Goal: Transaction & Acquisition: Purchase product/service

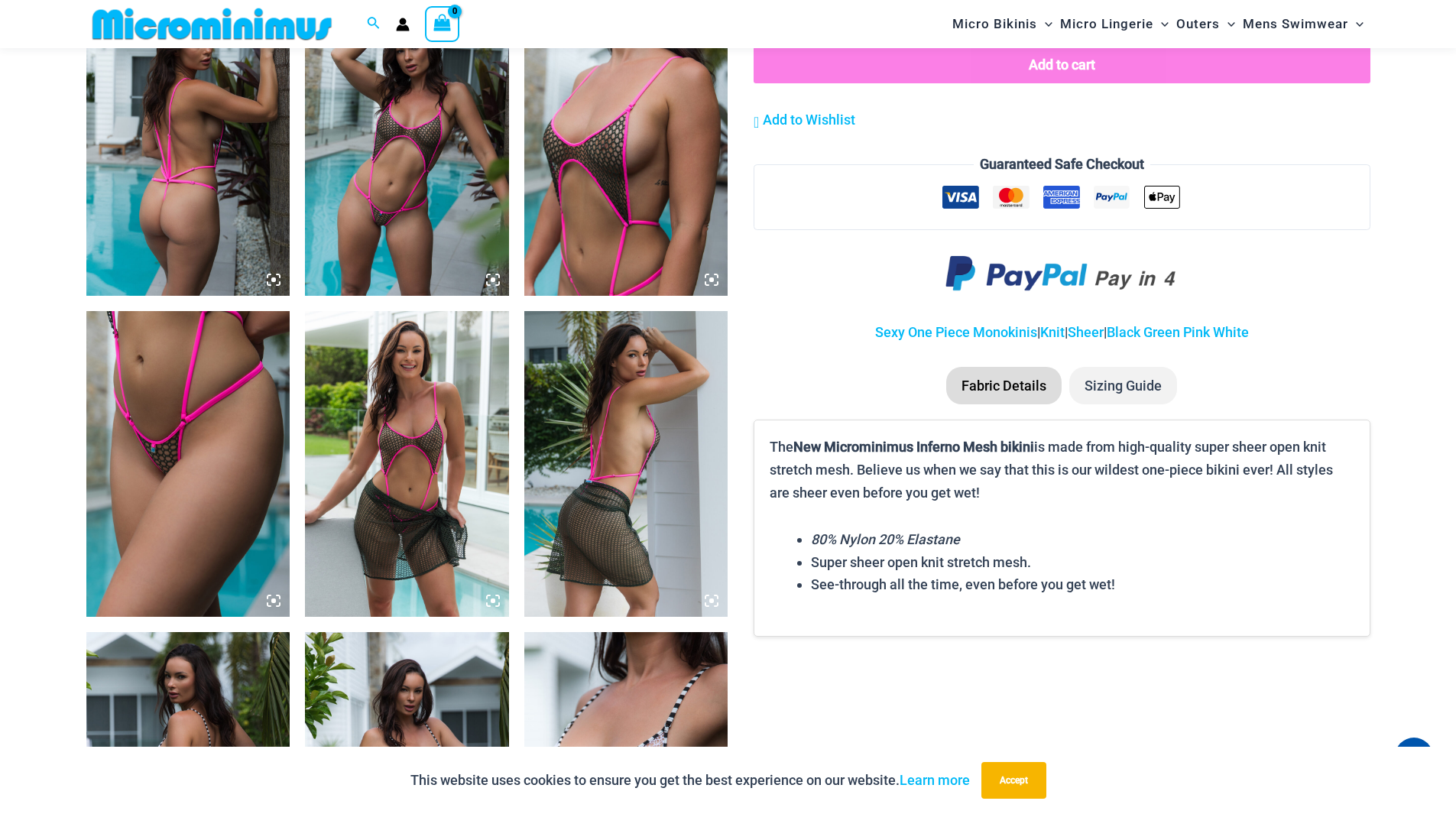
scroll to position [1133, 0]
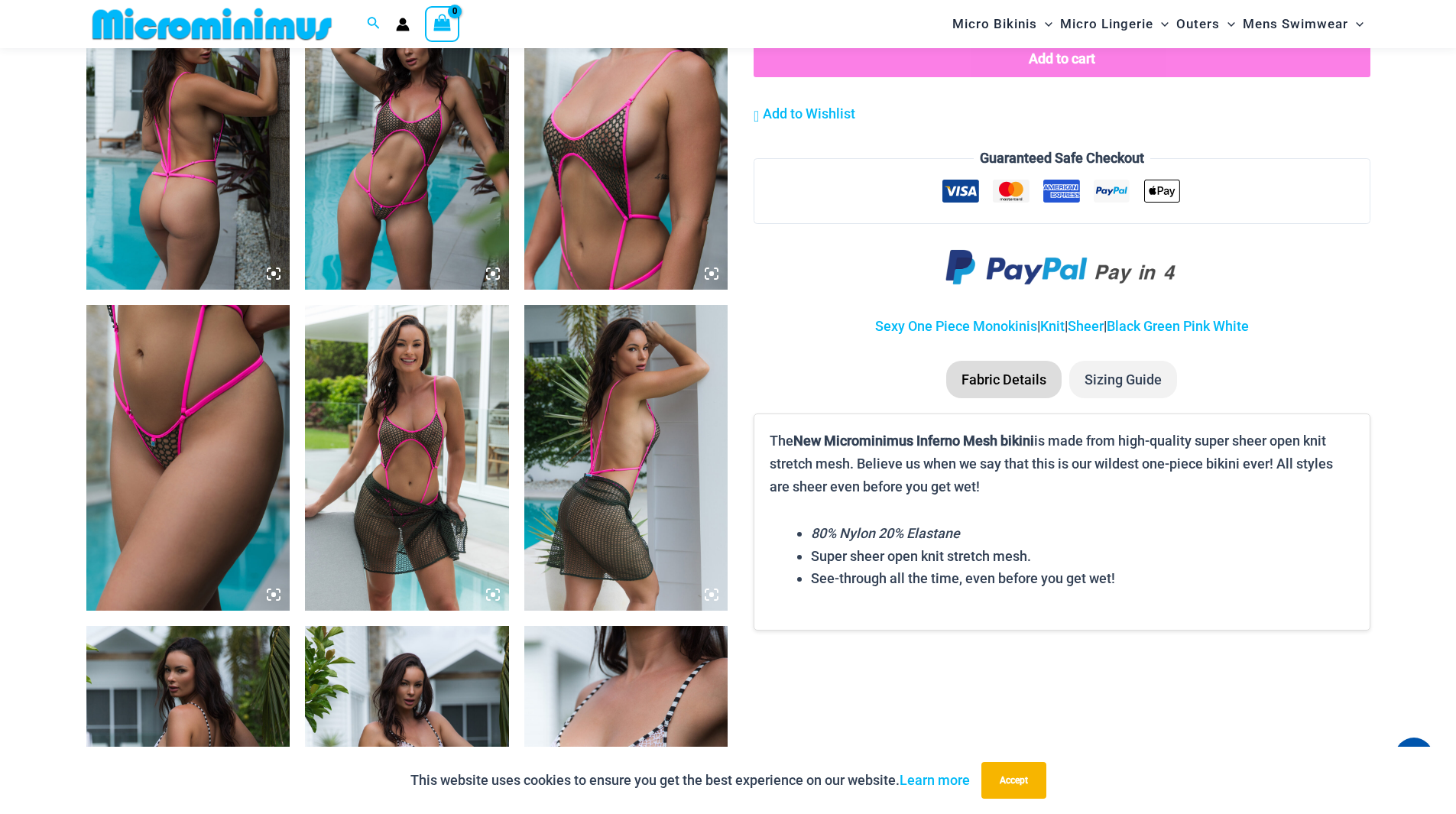
click at [152, 193] on img at bounding box center [188, 136] width 204 height 305
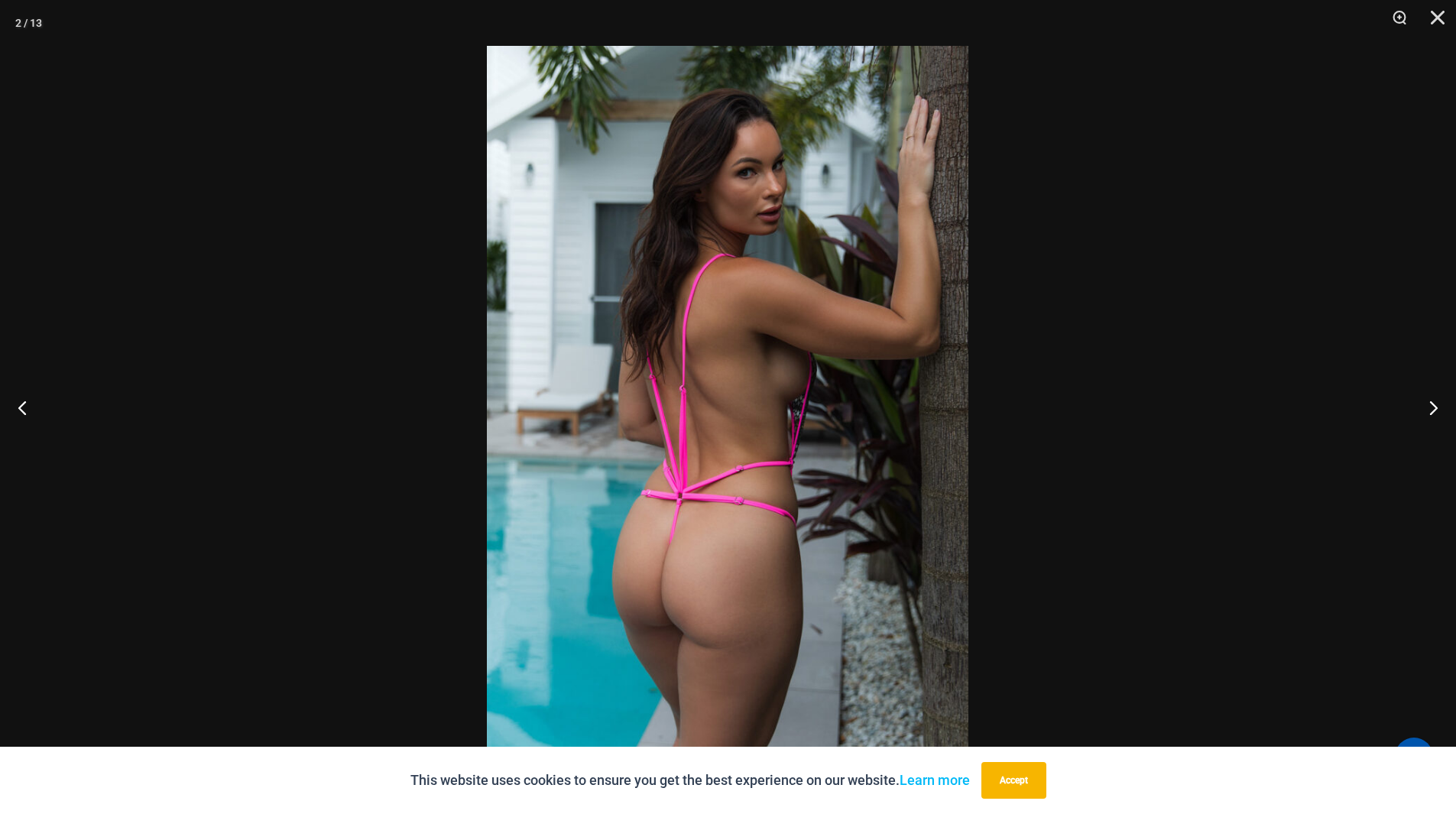
click at [642, 336] on img at bounding box center [727, 407] width 482 height 722
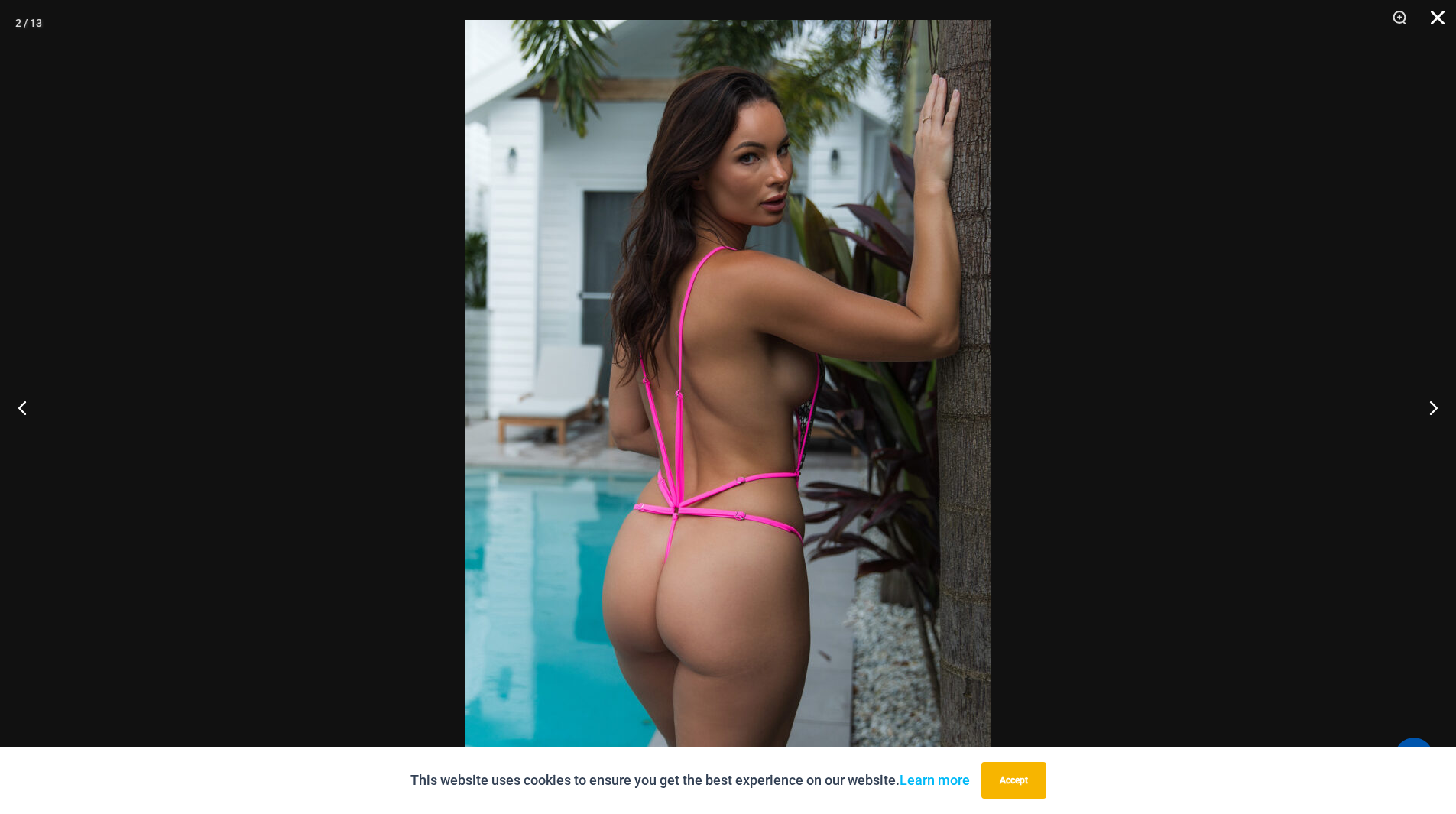
click at [1431, 21] on button "Close" at bounding box center [1432, 22] width 38 height 45
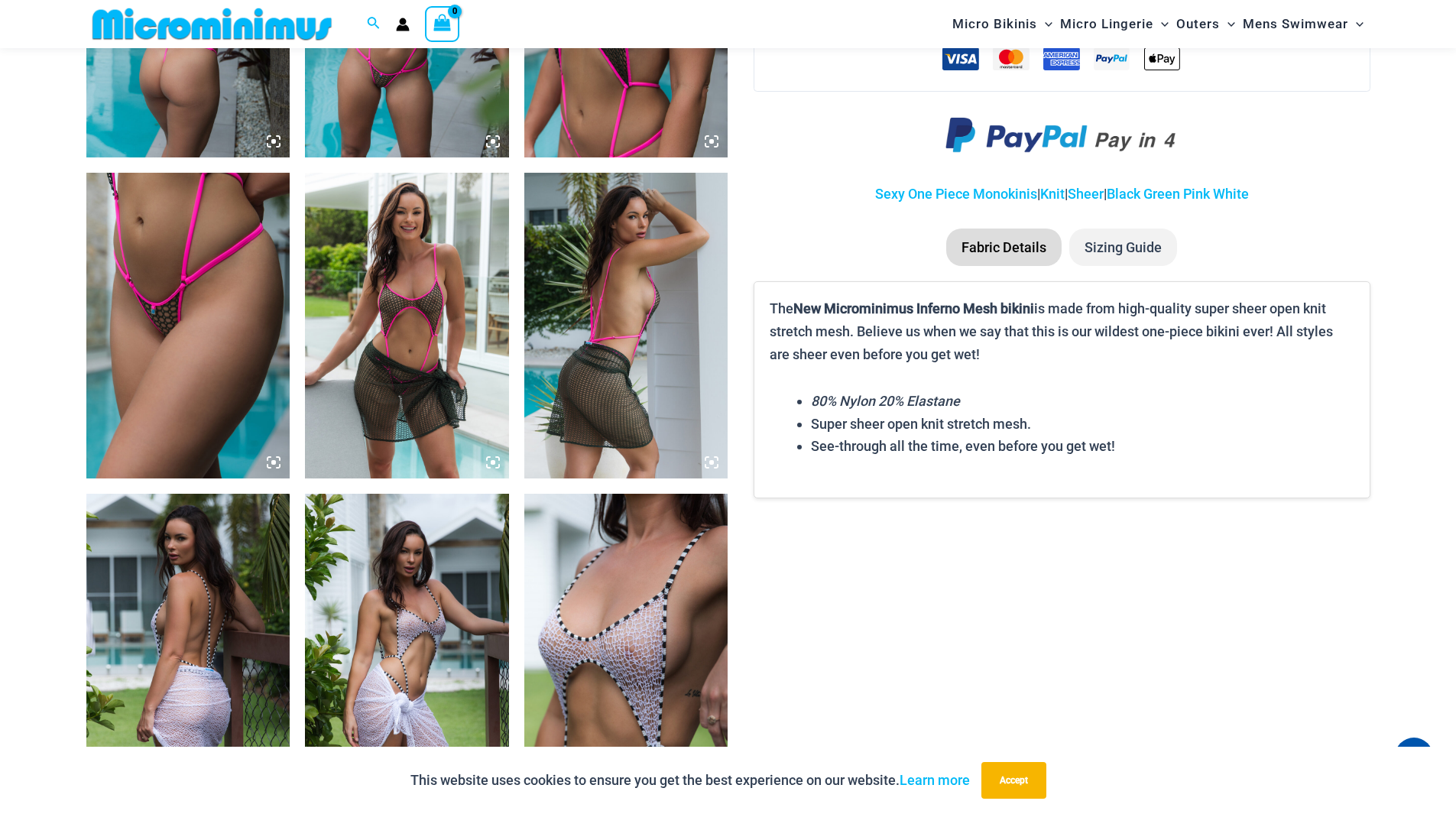
scroll to position [1515, 0]
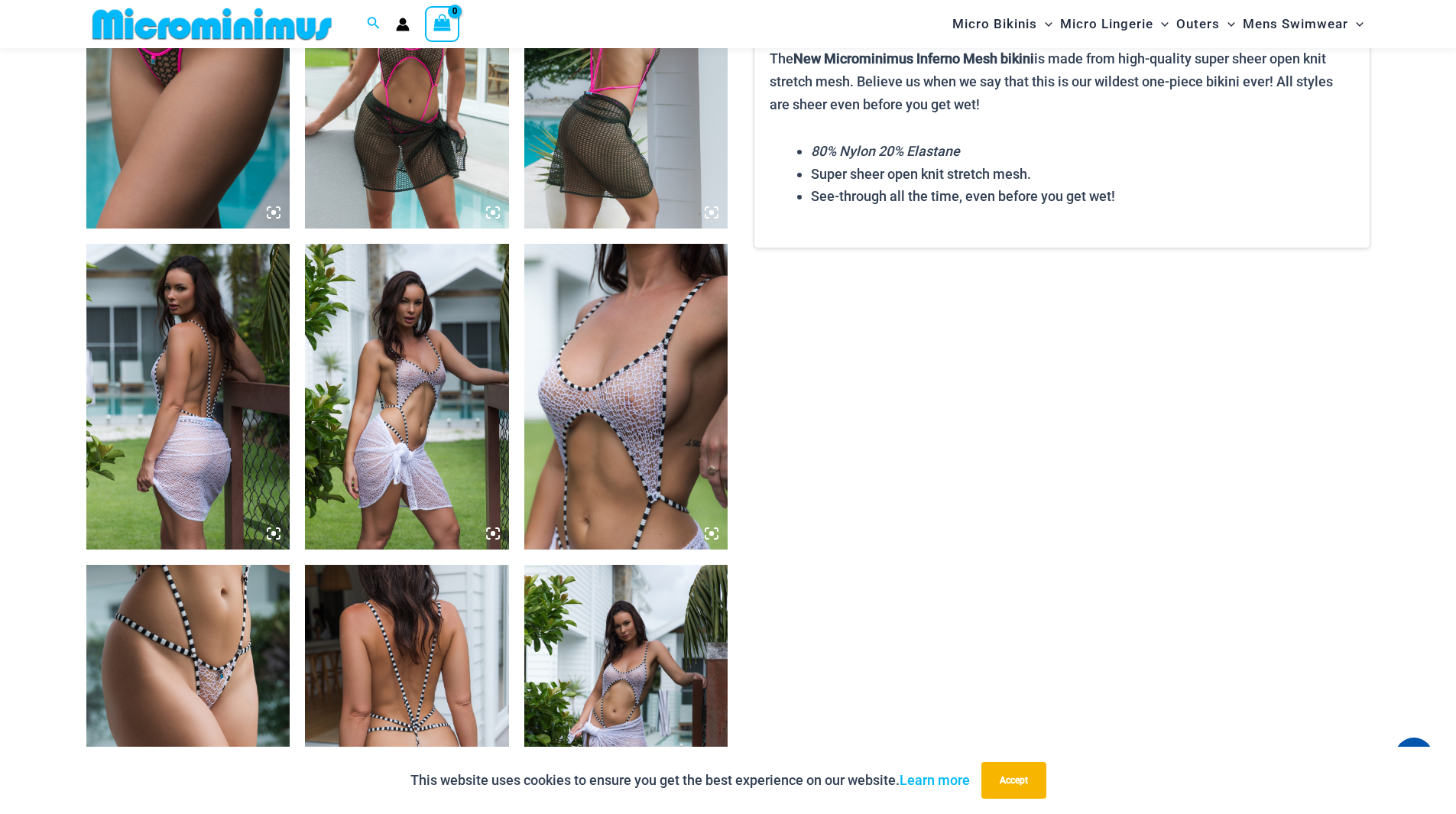
click at [561, 353] on img at bounding box center [626, 396] width 204 height 305
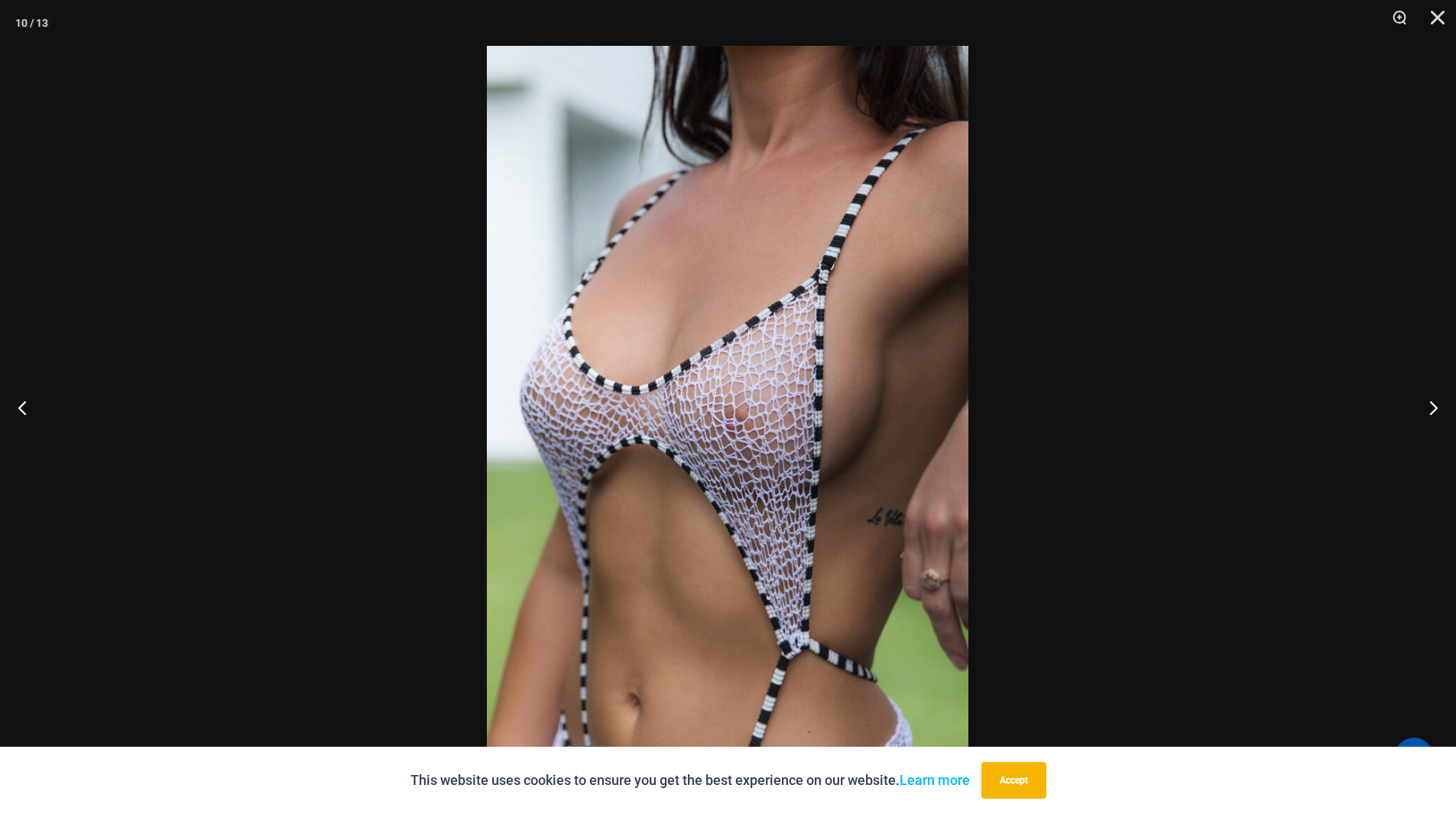
click at [713, 412] on img at bounding box center [727, 407] width 482 height 722
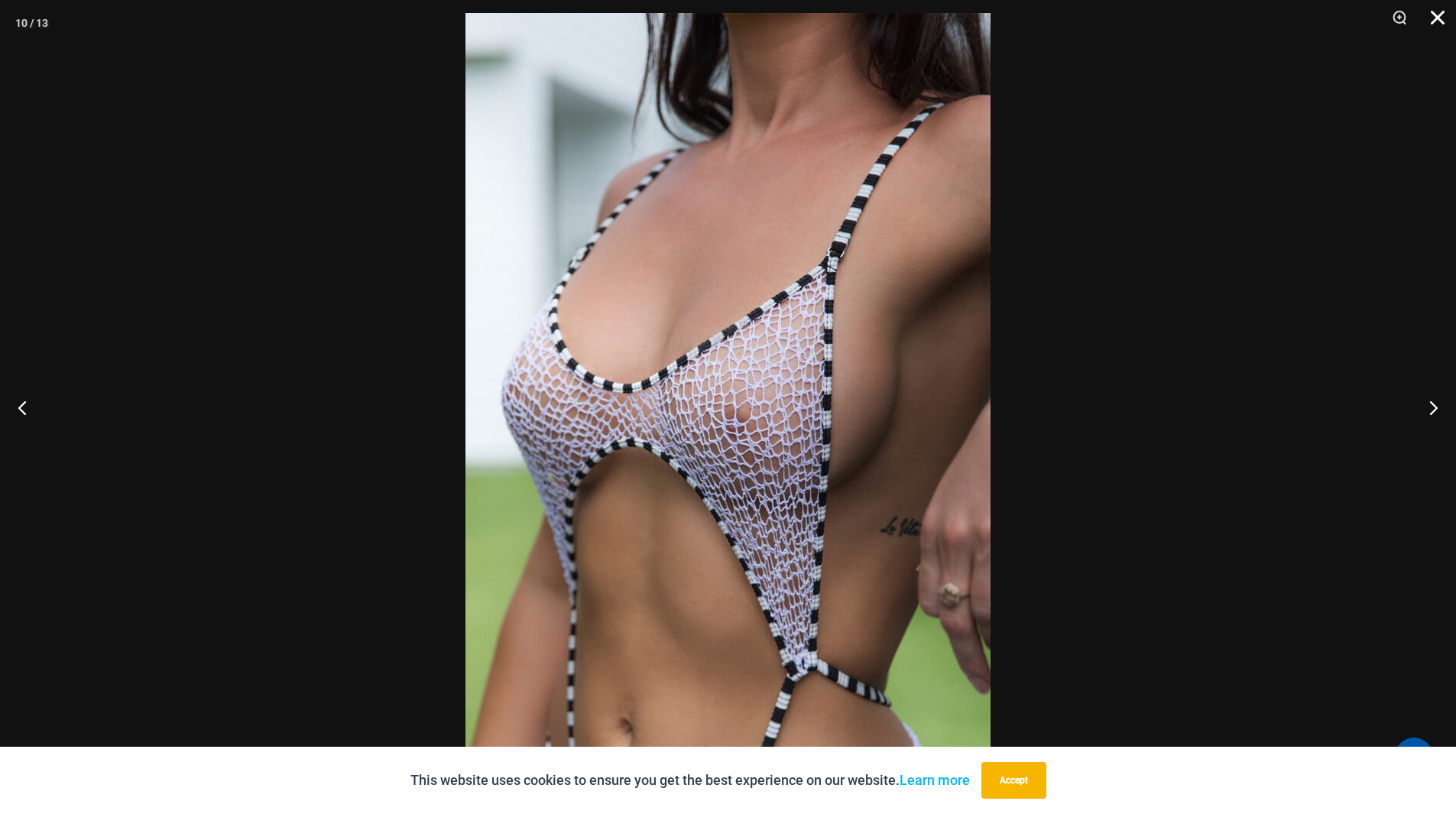
click at [1438, 18] on button "Close" at bounding box center [1432, 22] width 38 height 45
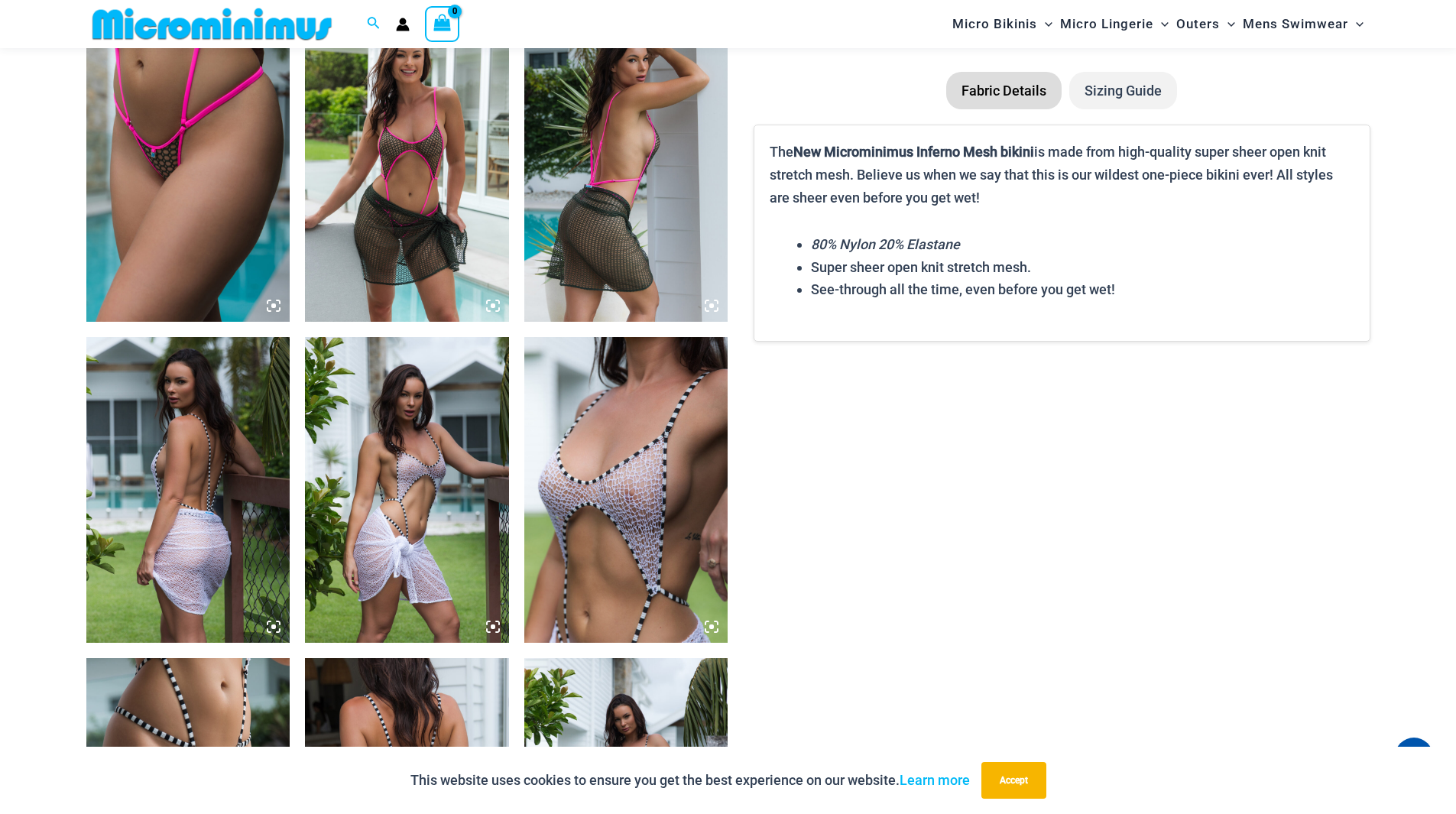
scroll to position [1286, 0]
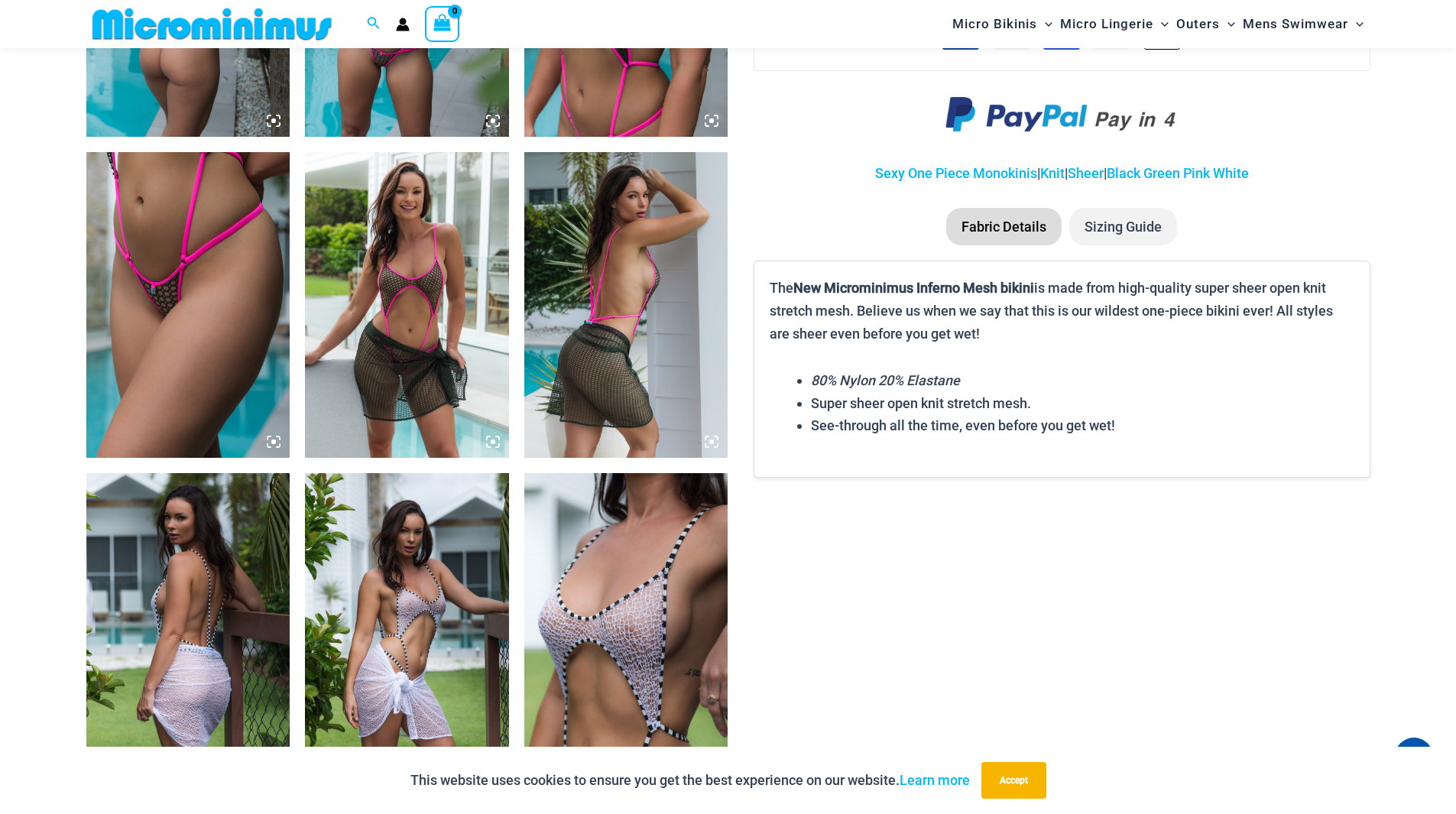
click at [614, 277] on img at bounding box center [626, 305] width 204 height 305
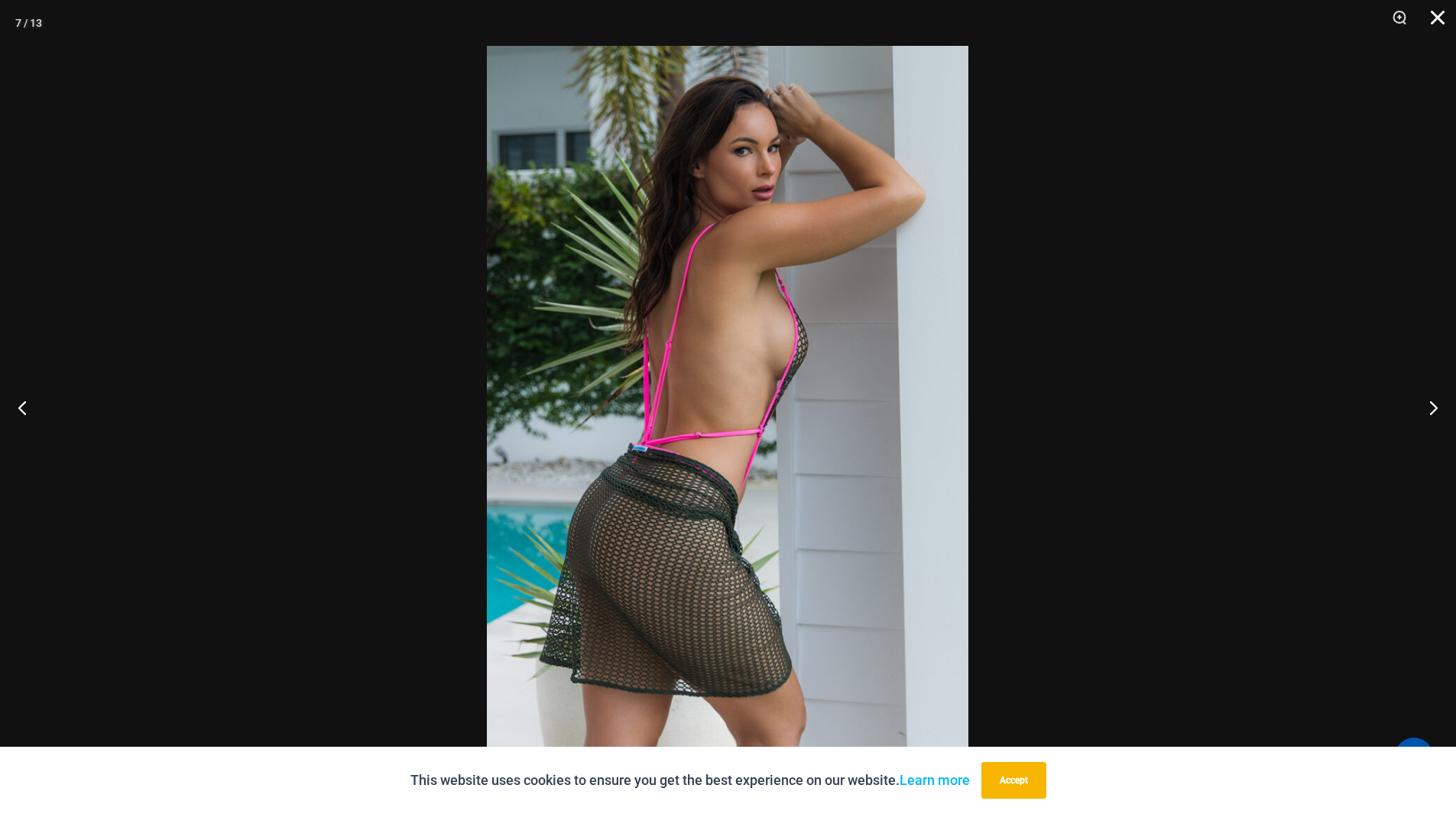
click at [1426, 18] on button "Close" at bounding box center [1432, 22] width 38 height 45
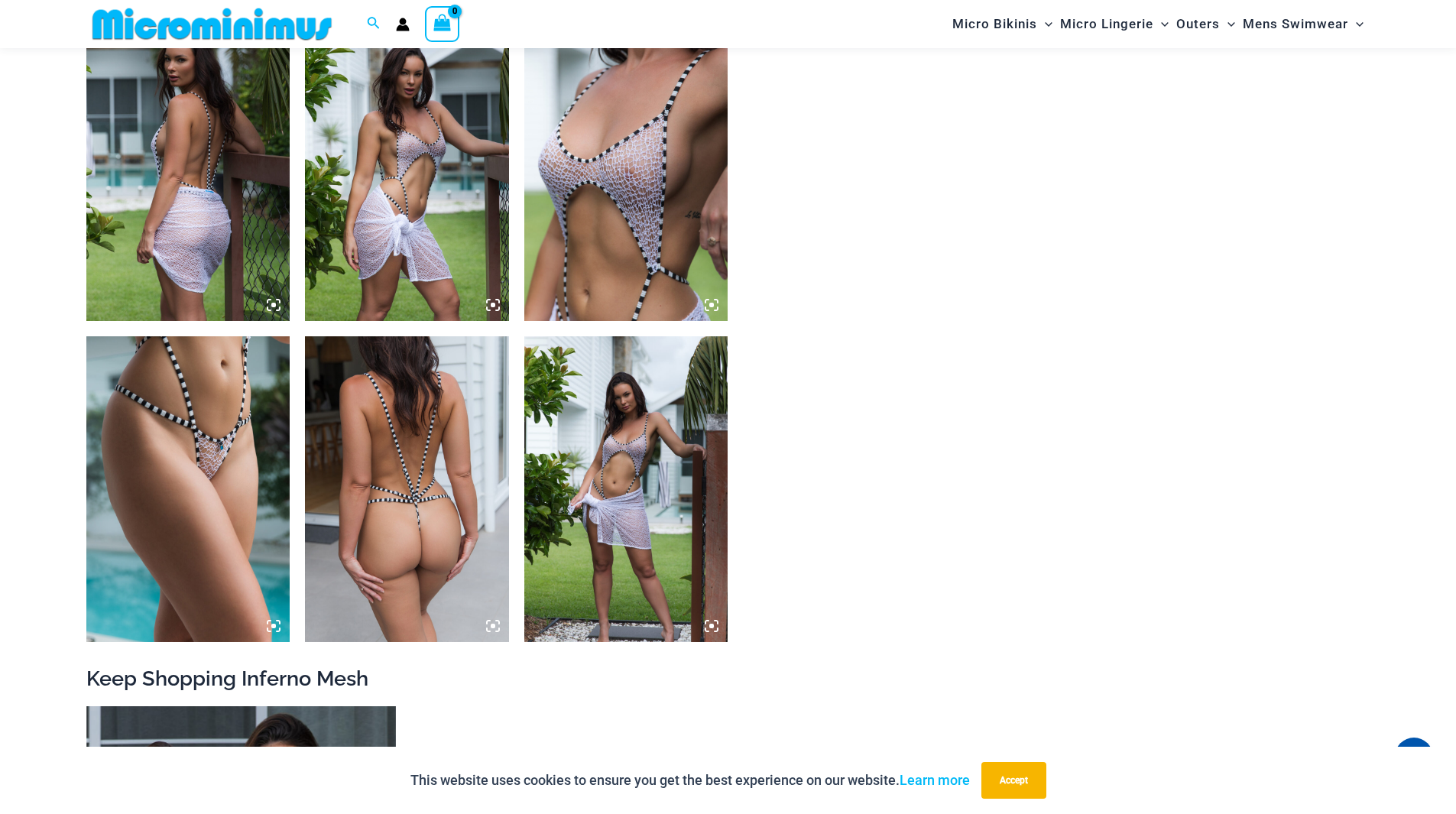
scroll to position [1744, 0]
click at [381, 472] on img at bounding box center [407, 488] width 204 height 305
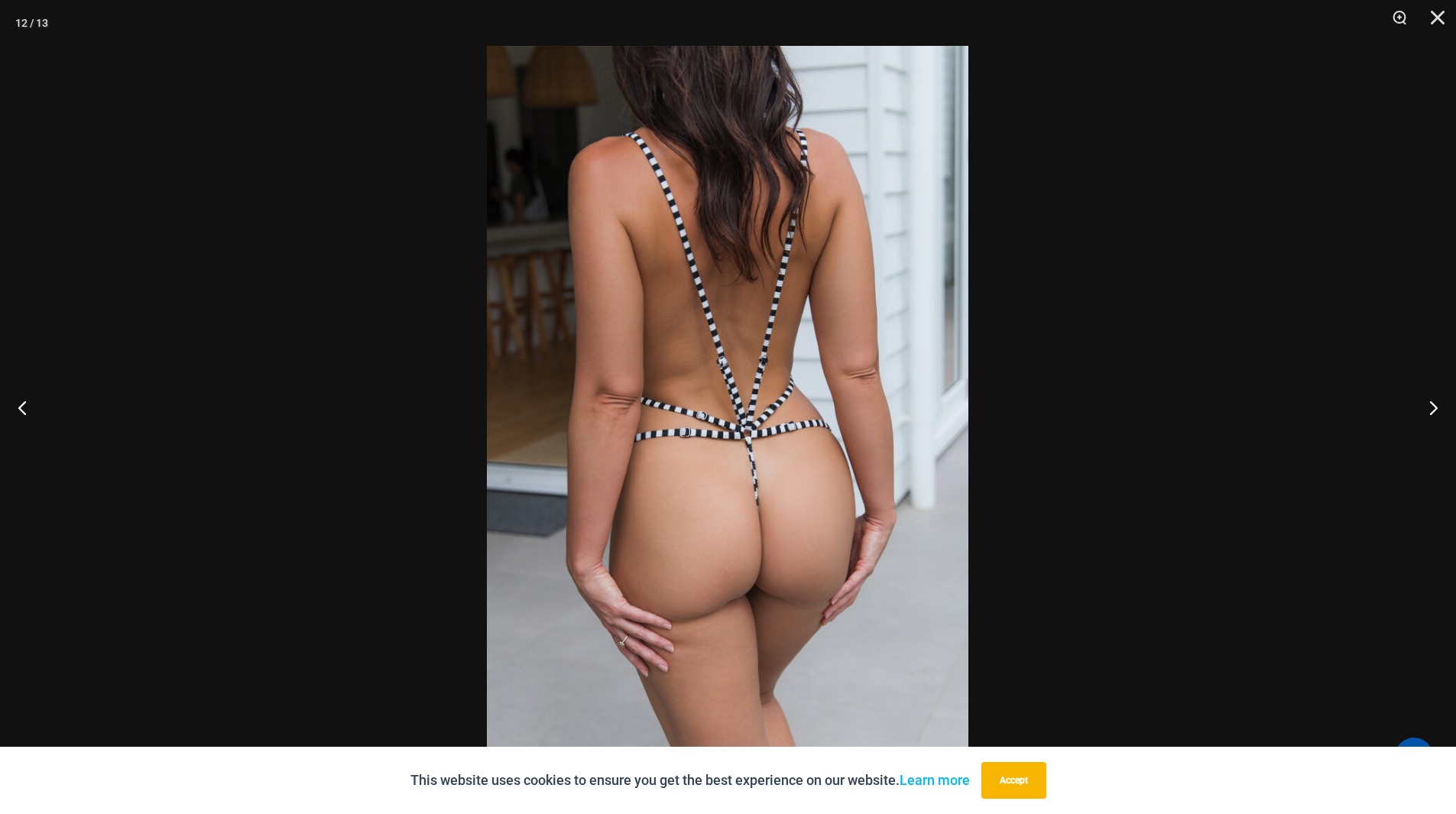
click at [710, 486] on img at bounding box center [727, 407] width 482 height 722
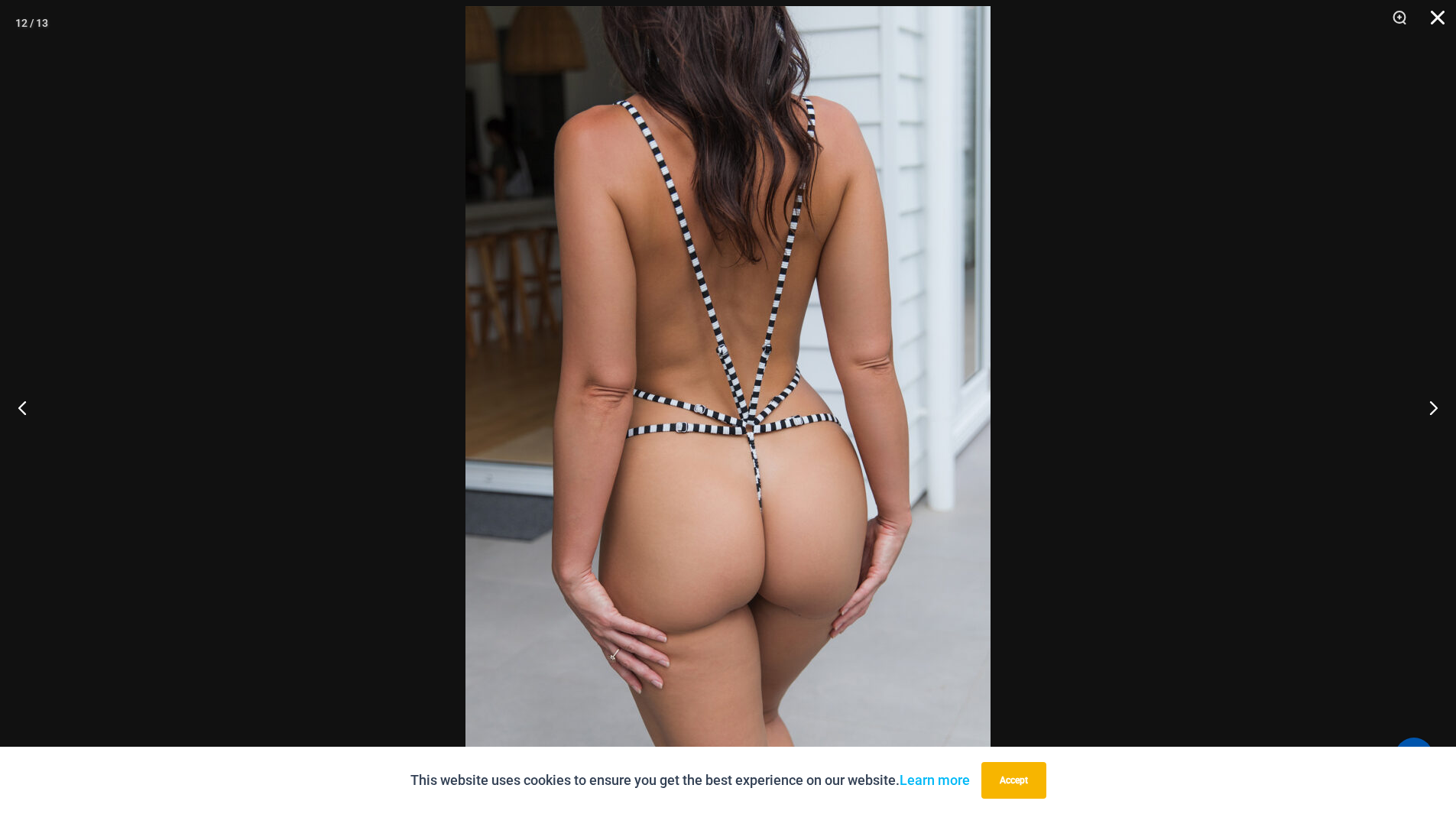
click at [1436, 19] on button "Close" at bounding box center [1432, 22] width 38 height 45
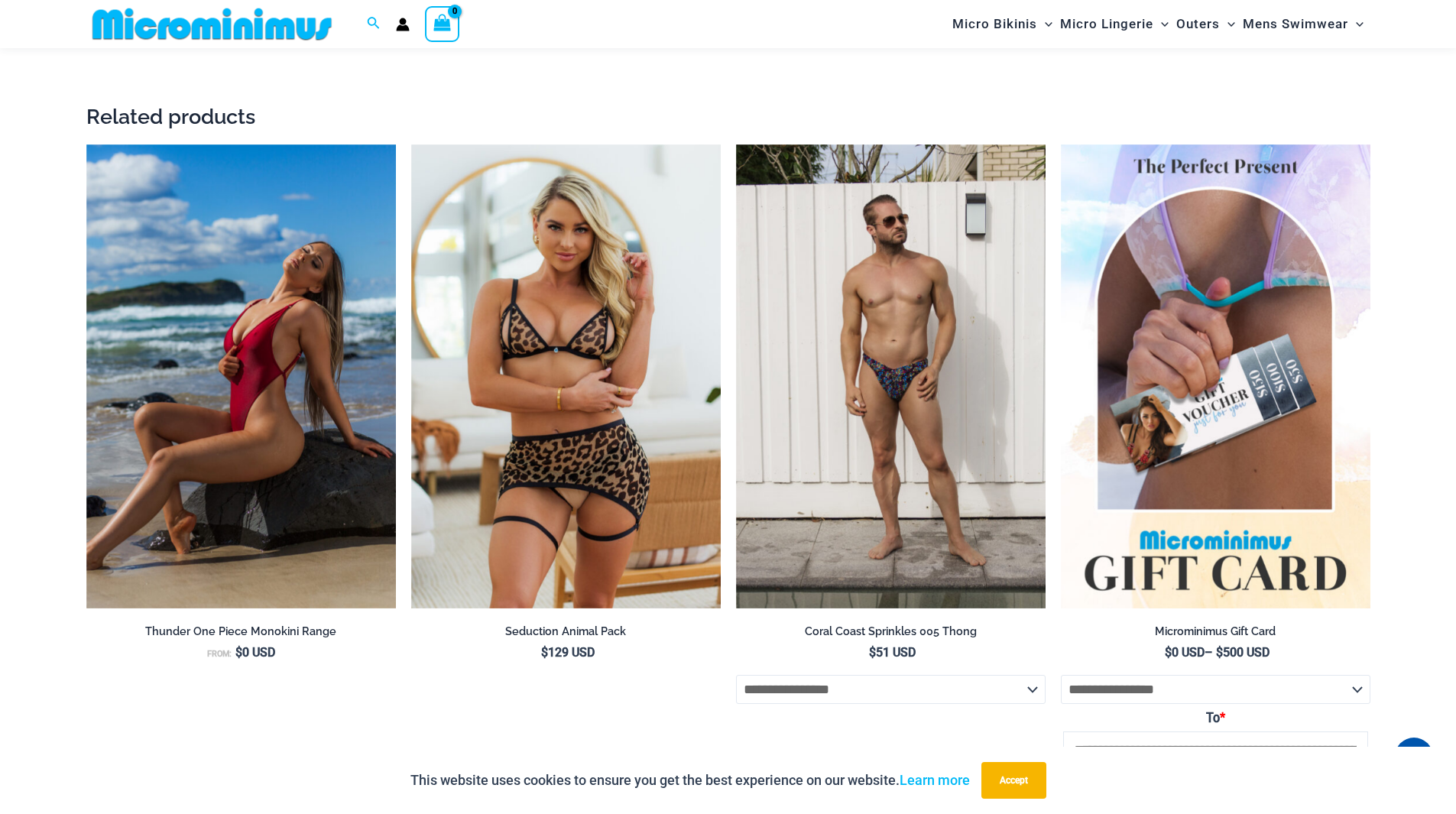
scroll to position [3120, 0]
